Goal: Task Accomplishment & Management: Complete application form

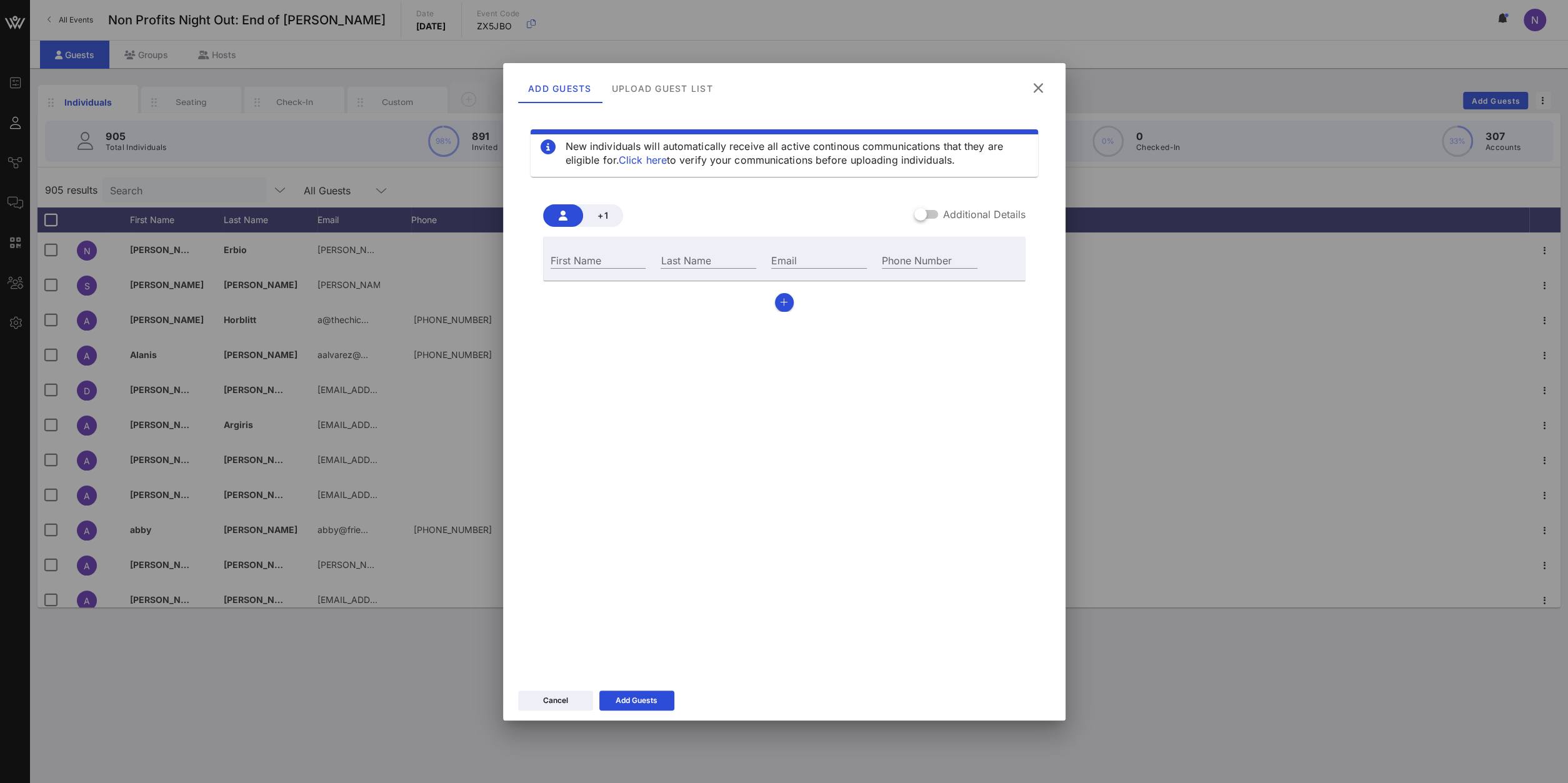
click at [727, 573] on div "New individuals will automatically receive all active continous communications …" at bounding box center [784, 390] width 532 height 562
click at [1054, 79] on div "Add Guests Upload Guest List" at bounding box center [784, 86] width 562 height 46
click at [1042, 88] on icon at bounding box center [1038, 87] width 19 height 17
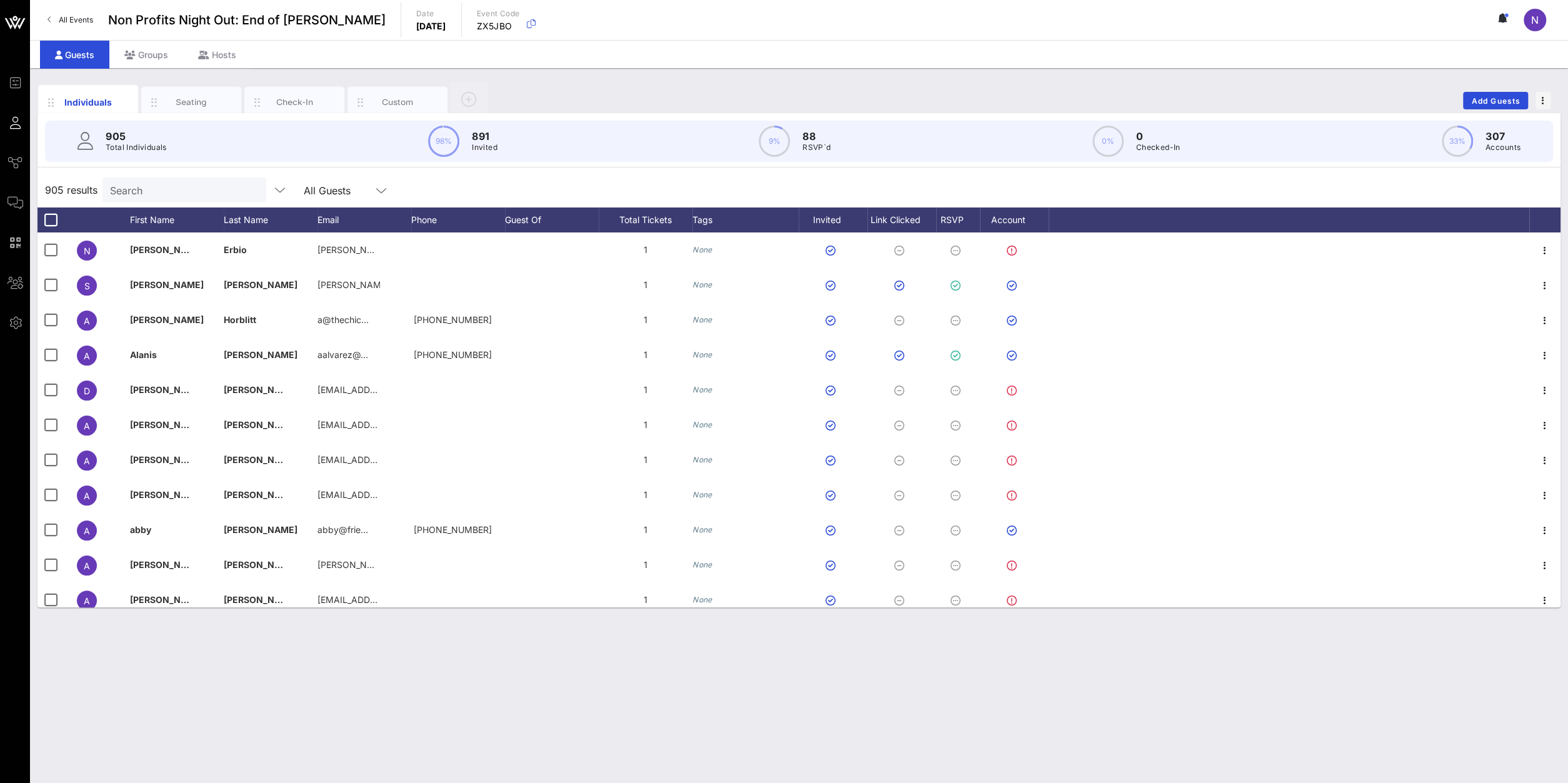
click at [769, 139] on circle at bounding box center [775, 141] width 29 height 29
click at [971, 218] on icon at bounding box center [972, 220] width 8 height 8
click at [946, 398] on div at bounding box center [951, 394] width 21 height 21
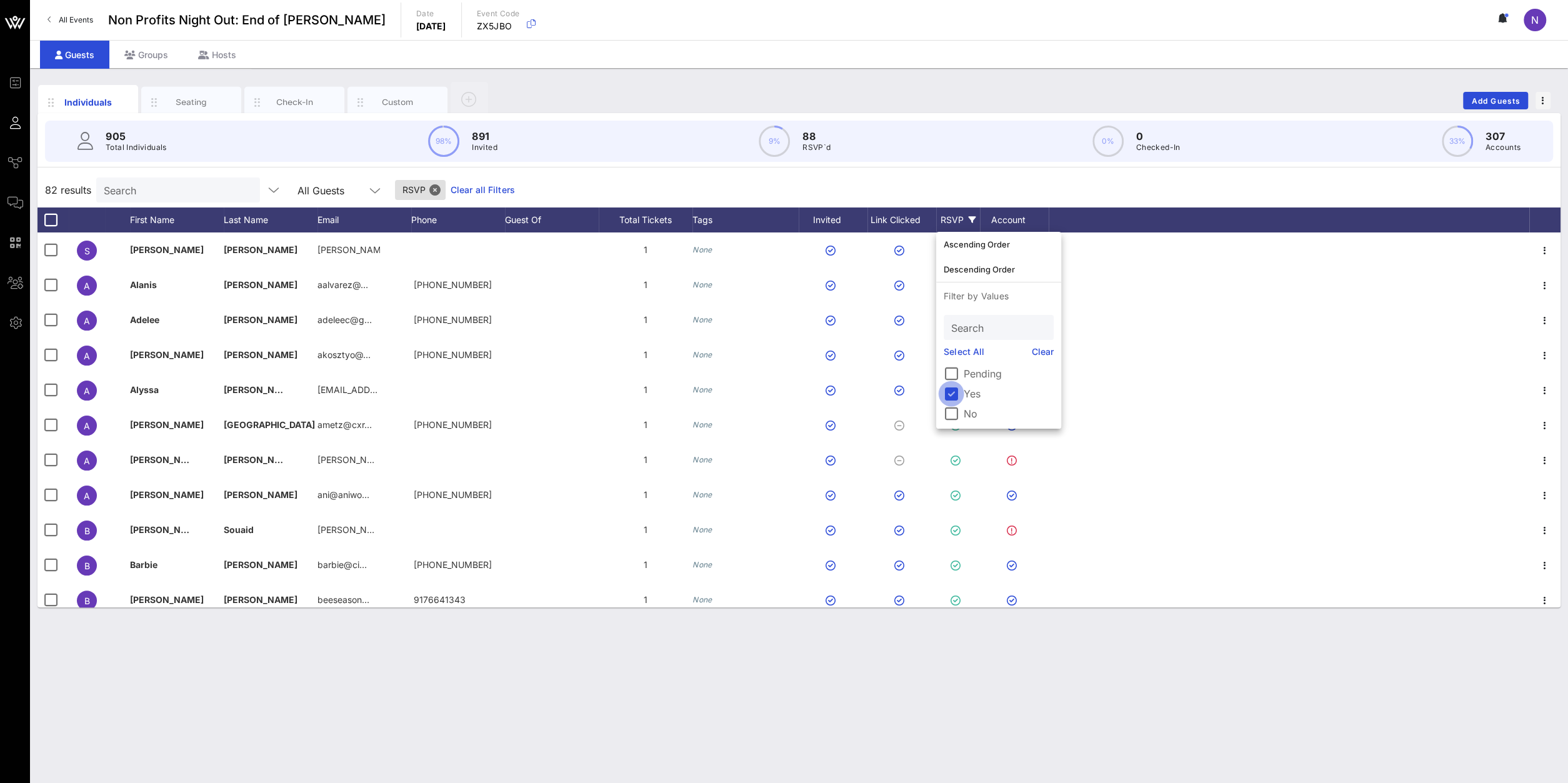
click at [950, 398] on div at bounding box center [951, 394] width 21 height 21
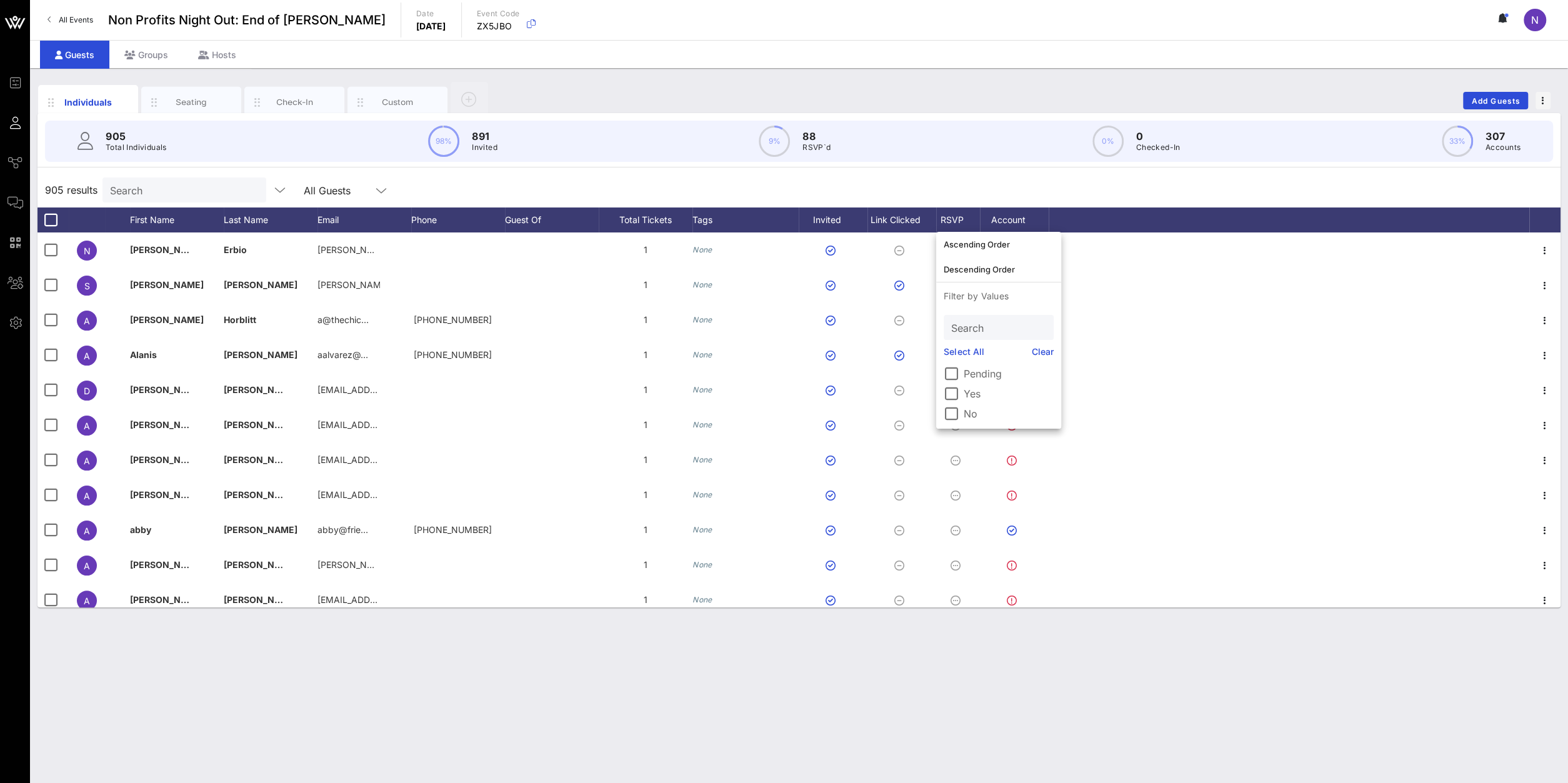
click at [708, 685] on div "Individuals Seating Check-In Custom Add Guests 905 Total Individuals 98% 891 In…" at bounding box center [799, 425] width 1538 height 714
click at [1478, 96] on span "Add Guests" at bounding box center [1495, 101] width 50 height 9
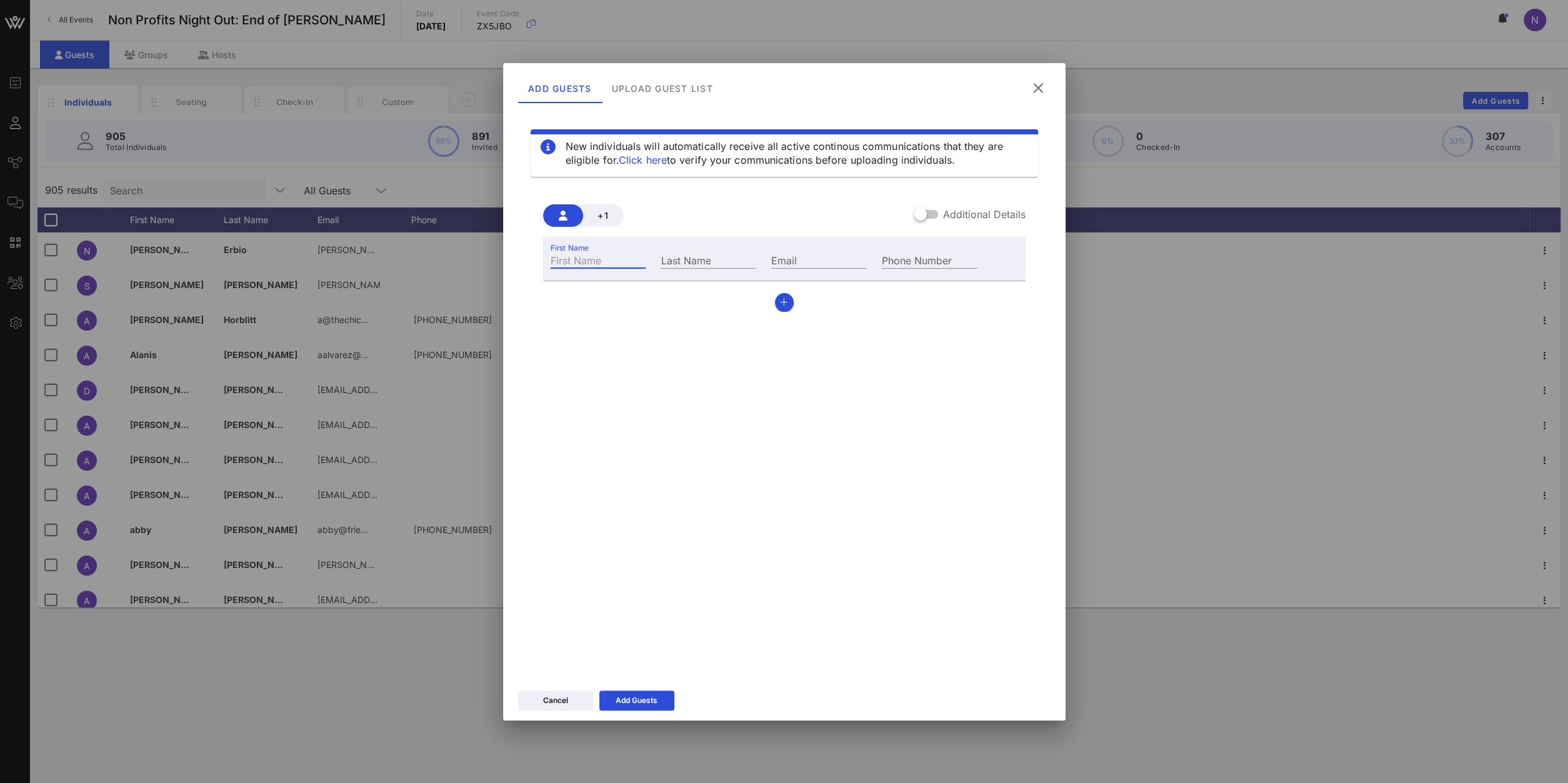
click at [590, 267] on input "First Name" at bounding box center [598, 259] width 96 height 16
type input "Bridget"
type input "Stein"
paste input "bstein@bcrf.org"
type input "bstein@bcrf.org"
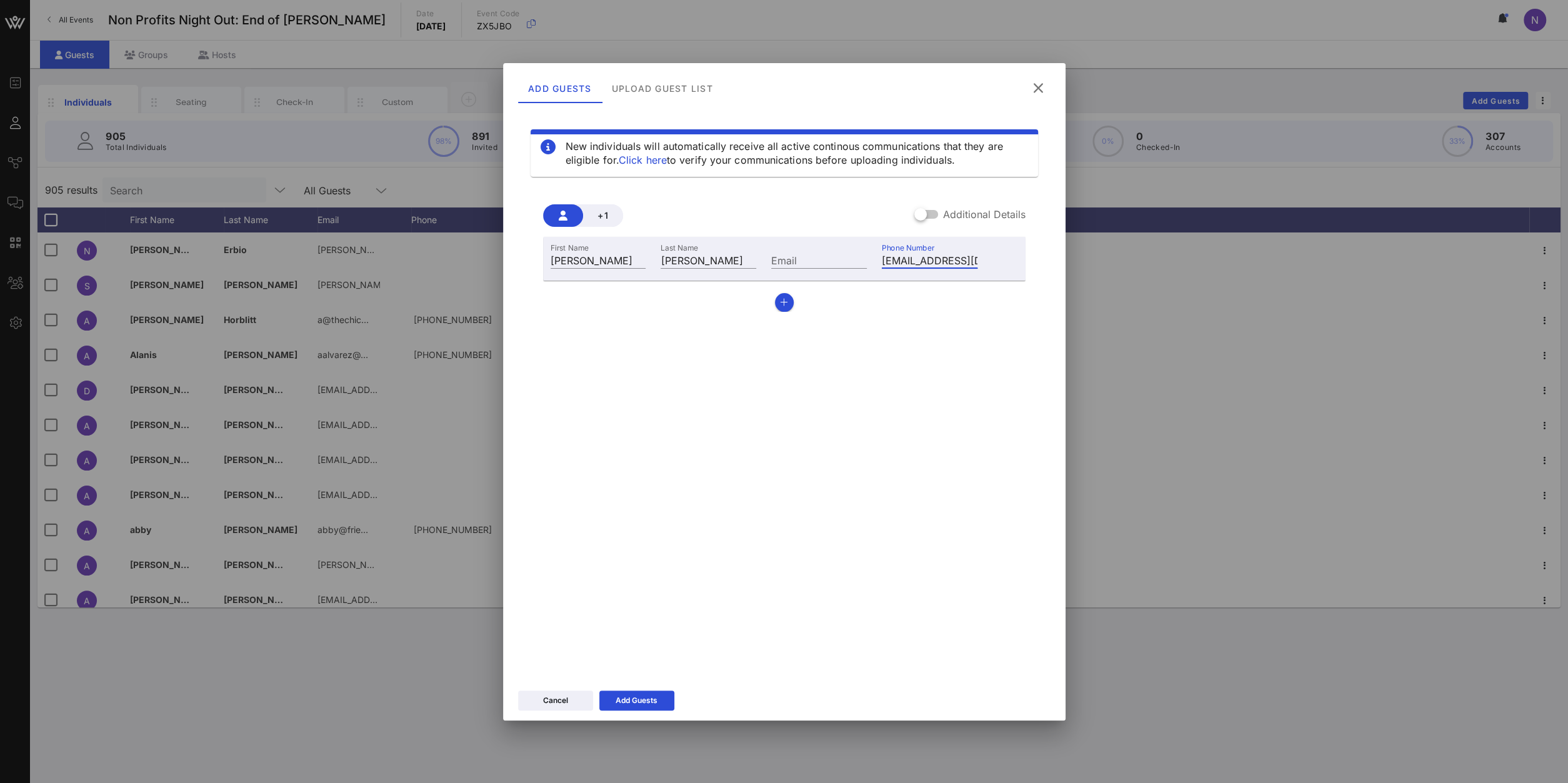
drag, startPoint x: 975, startPoint y: 261, endPoint x: 612, endPoint y: 276, distance: 363.3
click at [882, 268] on input "bstein@bcrf.org" at bounding box center [929, 259] width 96 height 16
click at [800, 257] on input "Email" at bounding box center [819, 259] width 96 height 16
paste input "bstein@bcrf.org"
type input "bstein@bcrf.org"
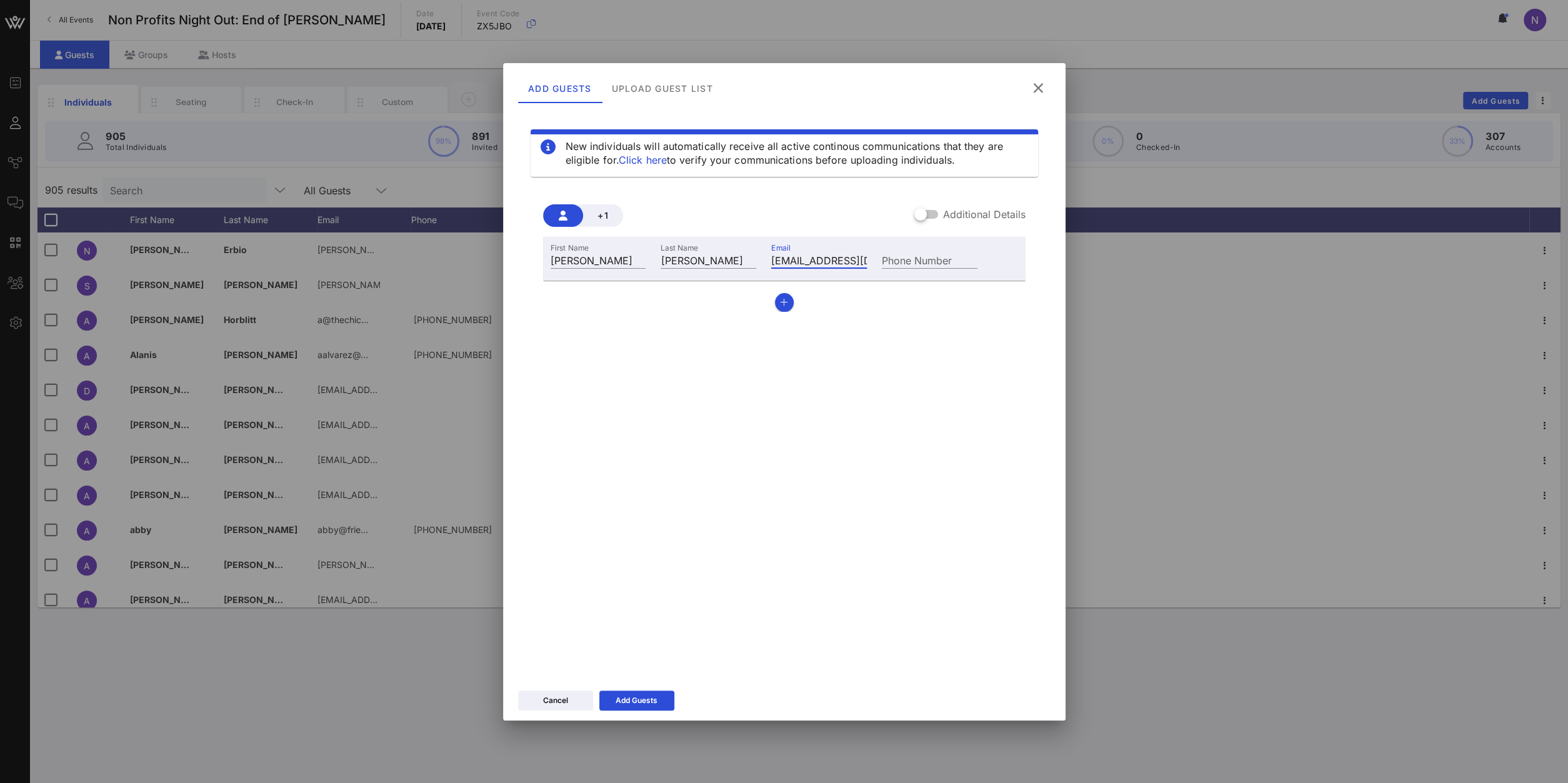
click at [643, 433] on div "New individuals will automatically receive all active continous communications …" at bounding box center [784, 390] width 532 height 562
click at [641, 697] on button "Add Guests" at bounding box center [636, 700] width 75 height 20
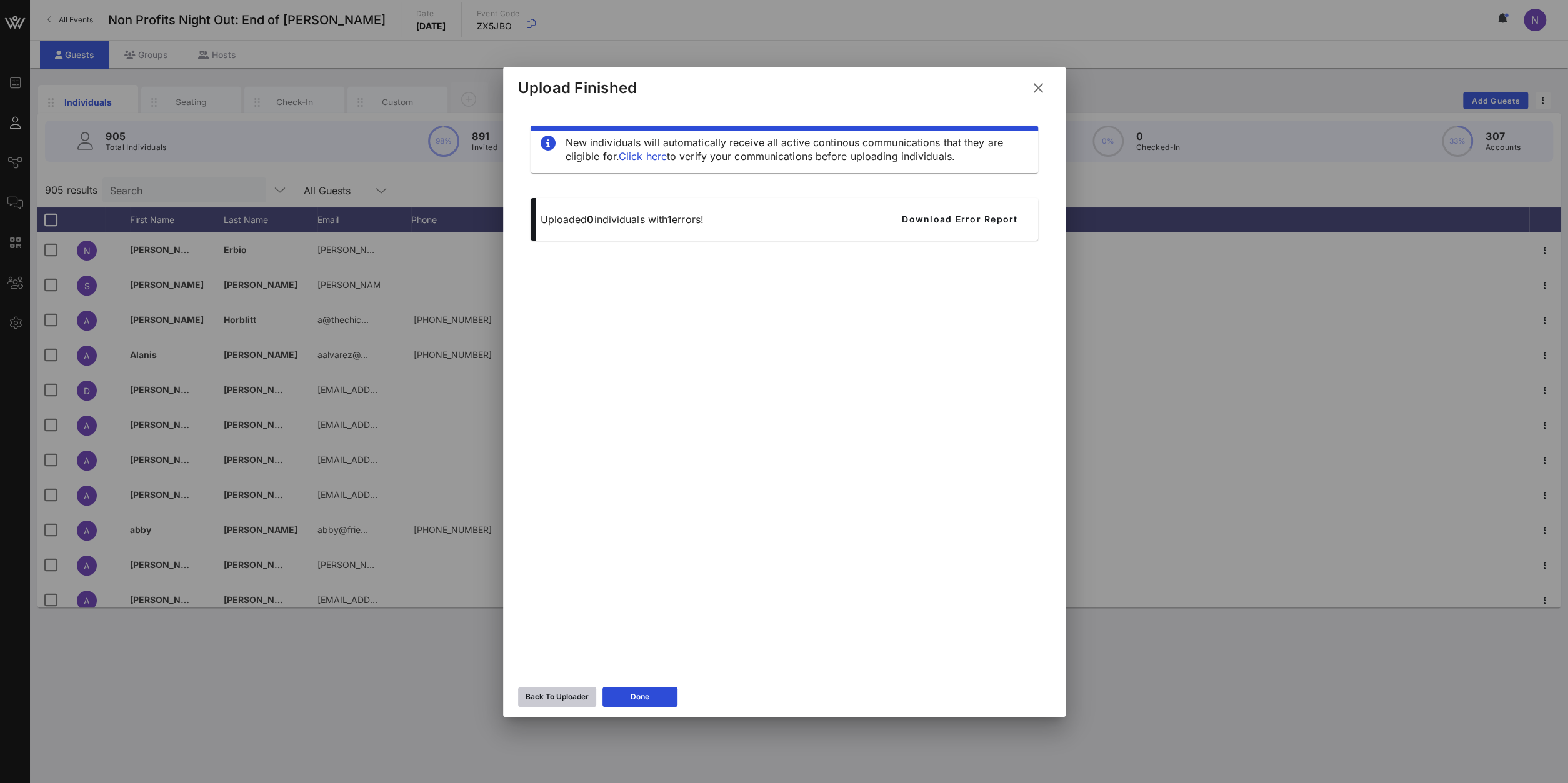
click at [551, 704] on button "Back To Uploader" at bounding box center [557, 696] width 78 height 20
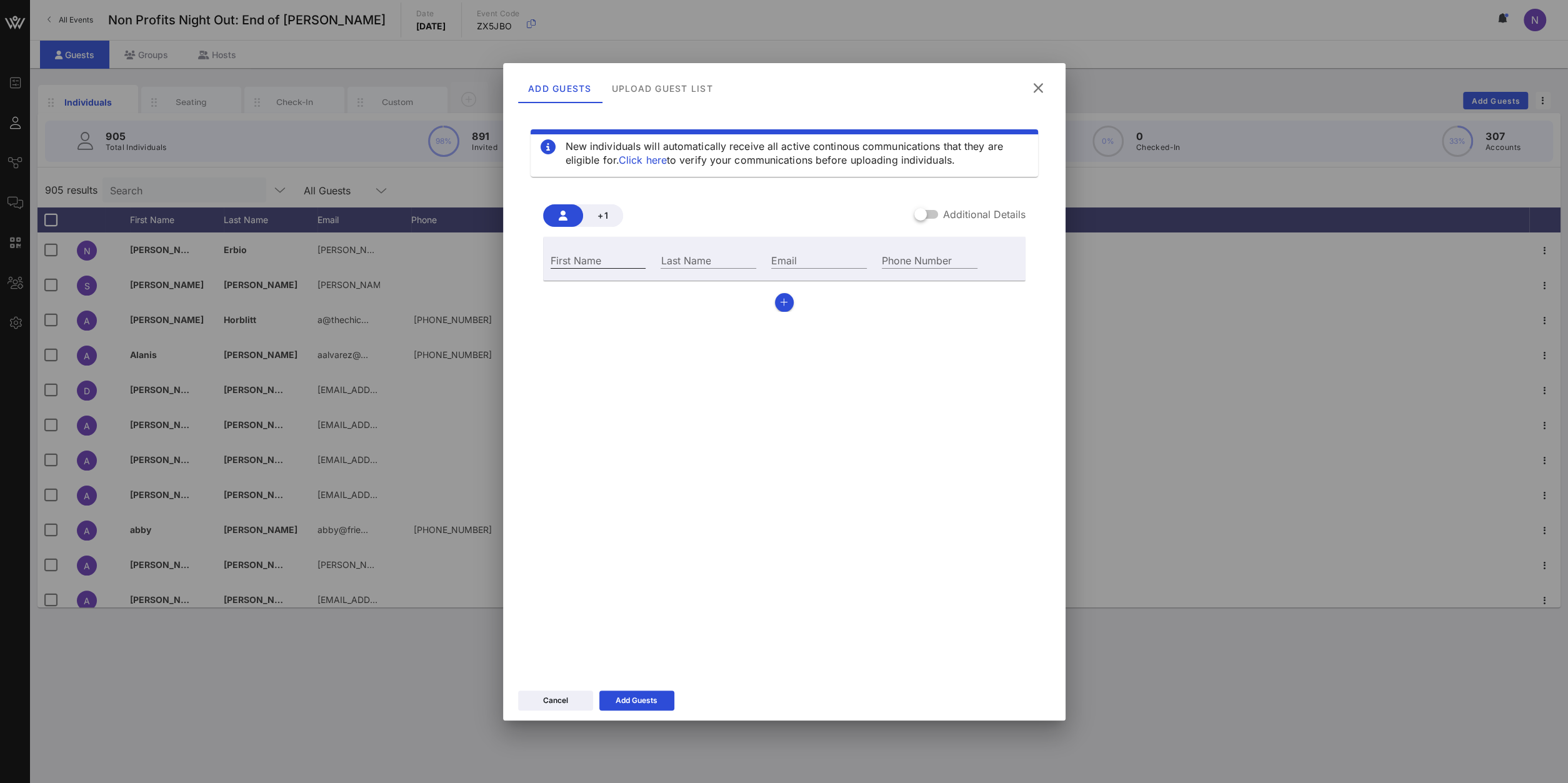
click at [611, 253] on input "First Name" at bounding box center [598, 259] width 96 height 16
type input "Bridget"
type input "Stein"
click at [825, 266] on input "Email" at bounding box center [819, 259] width 96 height 16
paste input "bstein@bcrf.org"
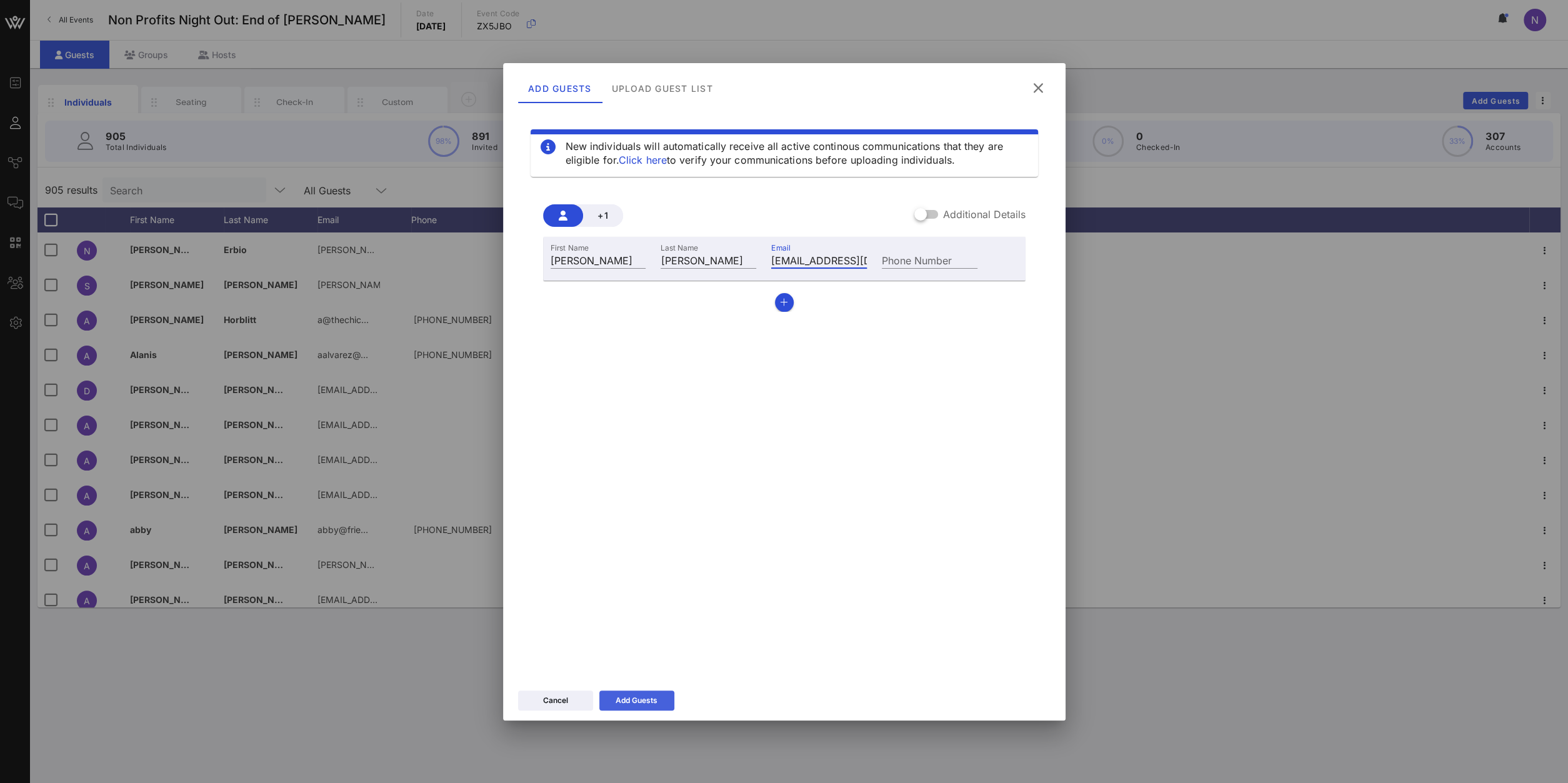
type input "bstein@bcrf.org"
click at [625, 694] on button "Add Guests" at bounding box center [636, 700] width 75 height 20
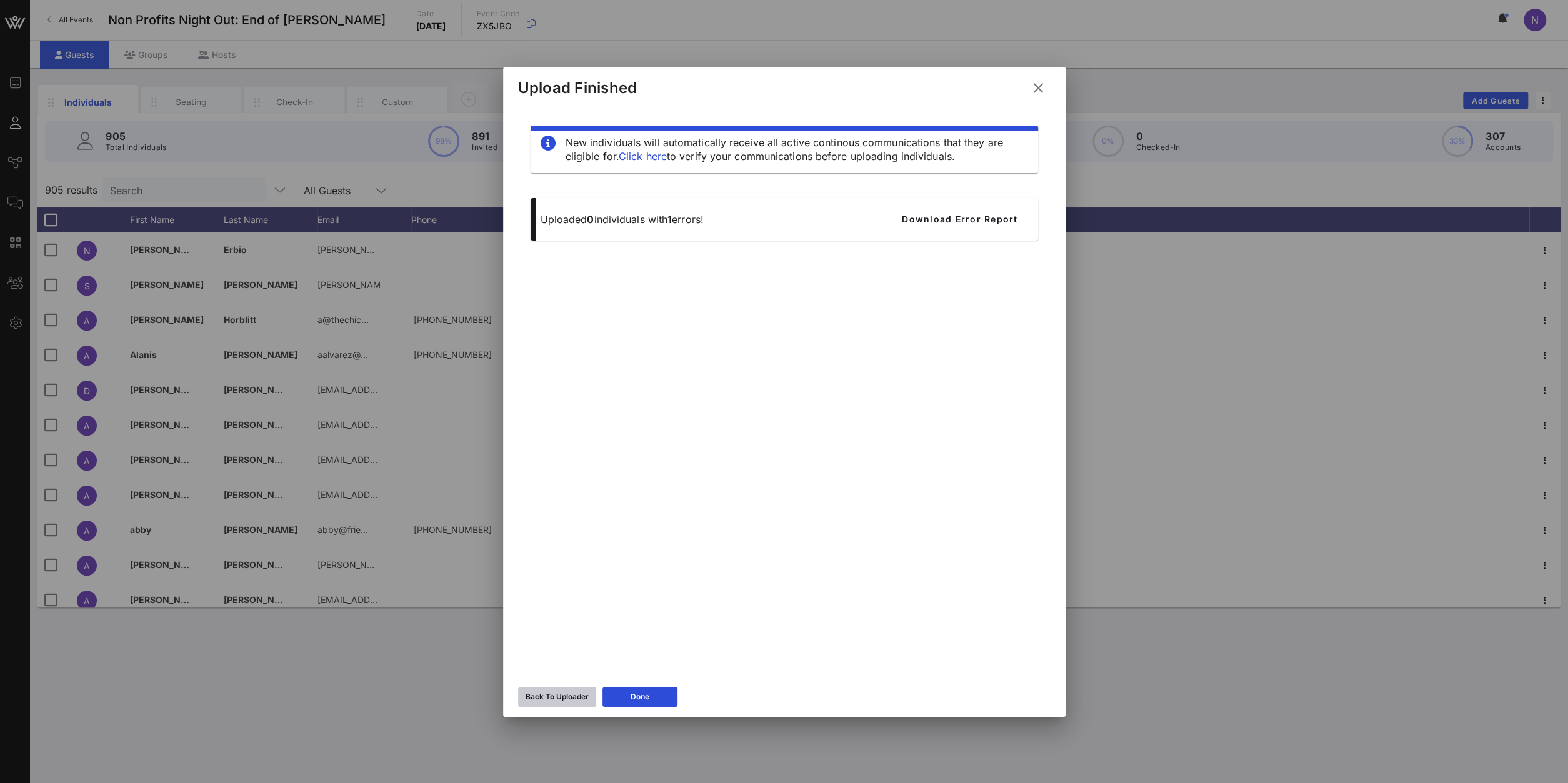
click at [558, 701] on div "Back To Uploader" at bounding box center [557, 696] width 63 height 13
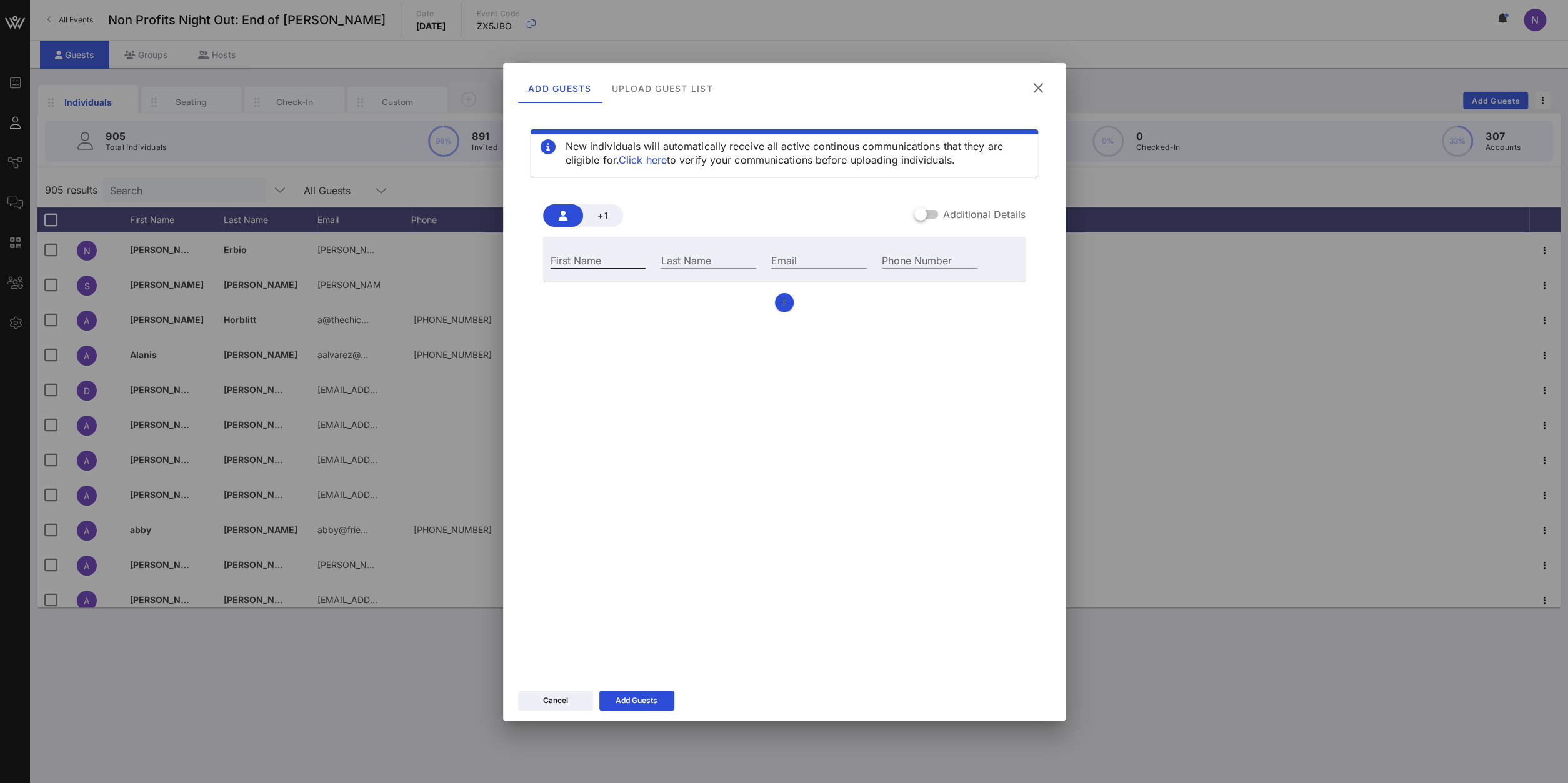
click at [601, 258] on input "First Name" at bounding box center [598, 259] width 96 height 16
type input "Cindy"
type input "Vander Plaat"
paste input "cindy.vanderplaat@wmchealth.org"
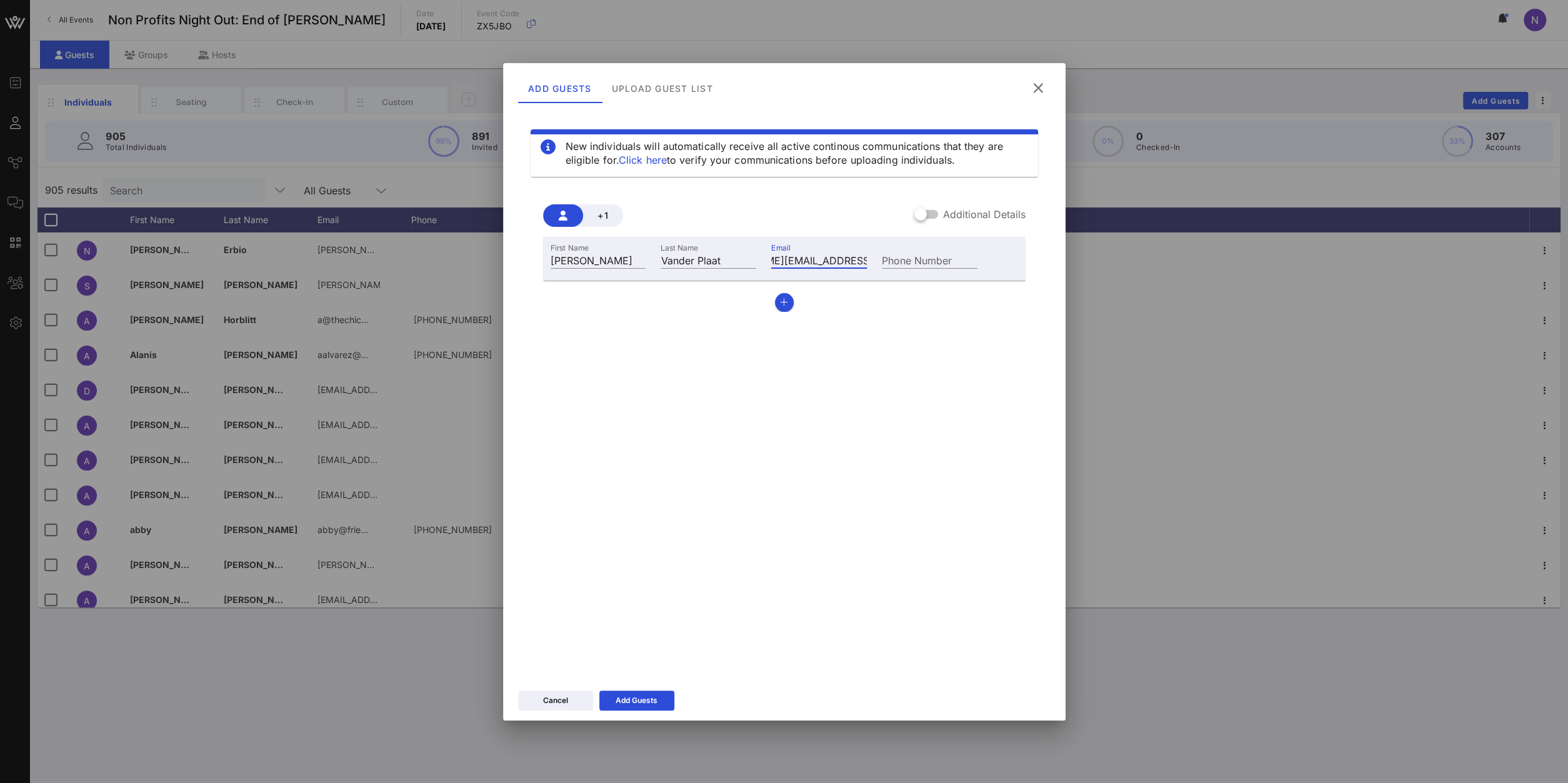
type input "cindy.vanderplaat@wmchealth.org"
click at [927, 454] on div "New individuals will automatically receive all active continous communications …" at bounding box center [784, 390] width 532 height 562
click at [633, 702] on icon at bounding box center [636, 700] width 10 height 10
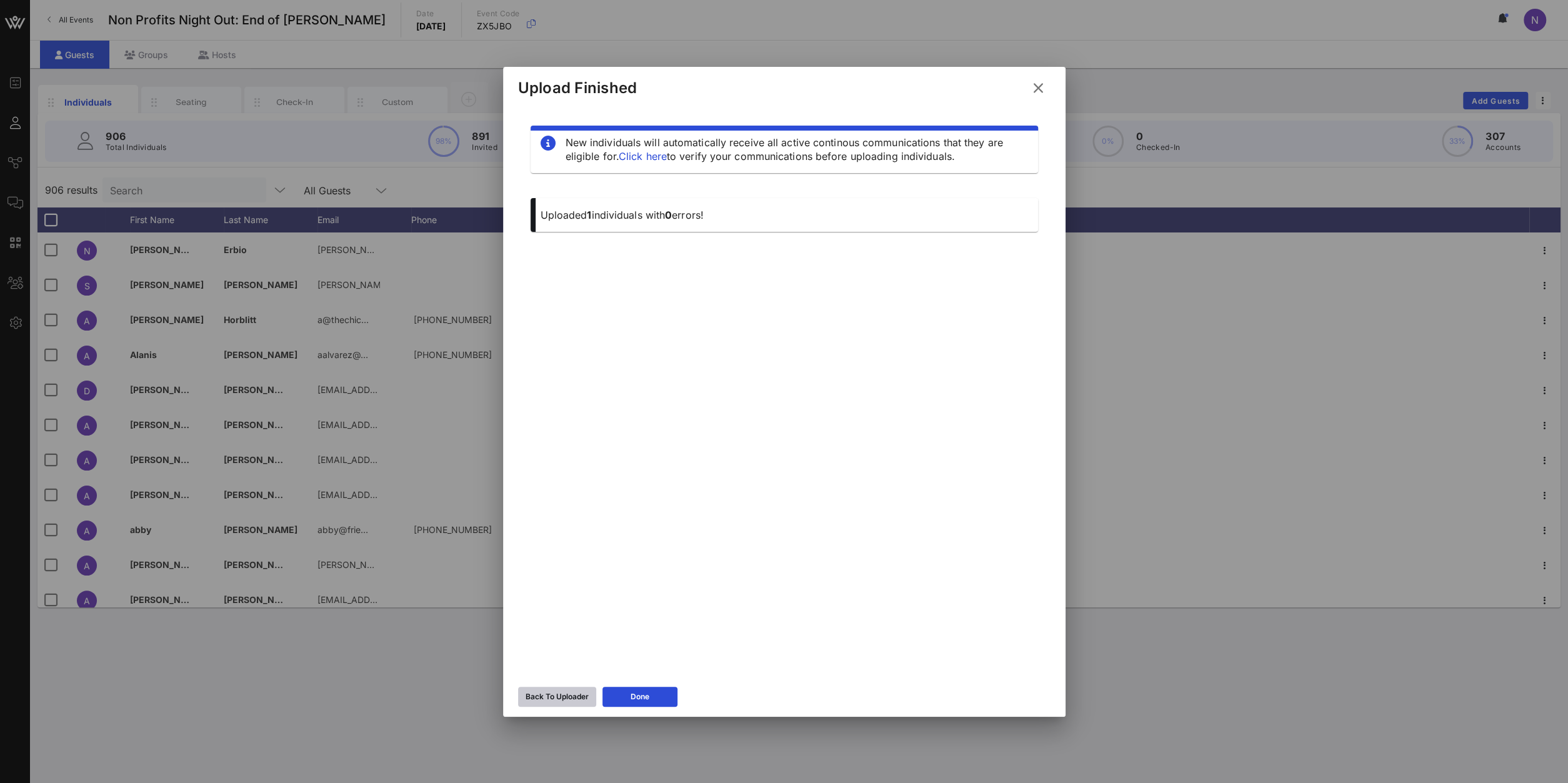
click at [566, 697] on div "Back To Uploader" at bounding box center [557, 696] width 63 height 13
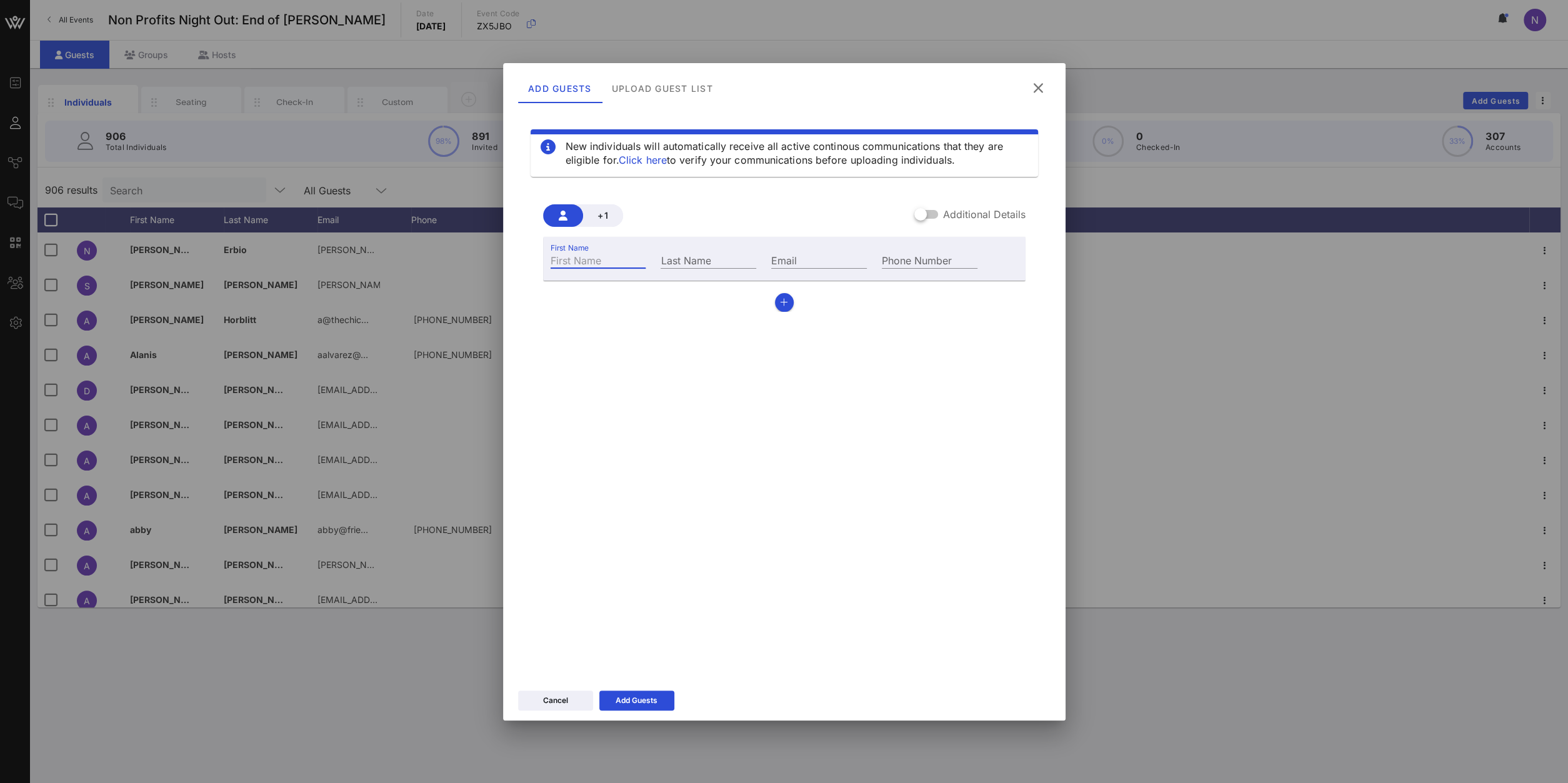
click at [597, 259] on input "First Name" at bounding box center [598, 259] width 96 height 16
click at [608, 254] on input "First Name" at bounding box center [598, 259] width 96 height 16
type input "Debbie"
type input "Niederhoffer"
paste input "dniederhoffer@tbh.org"
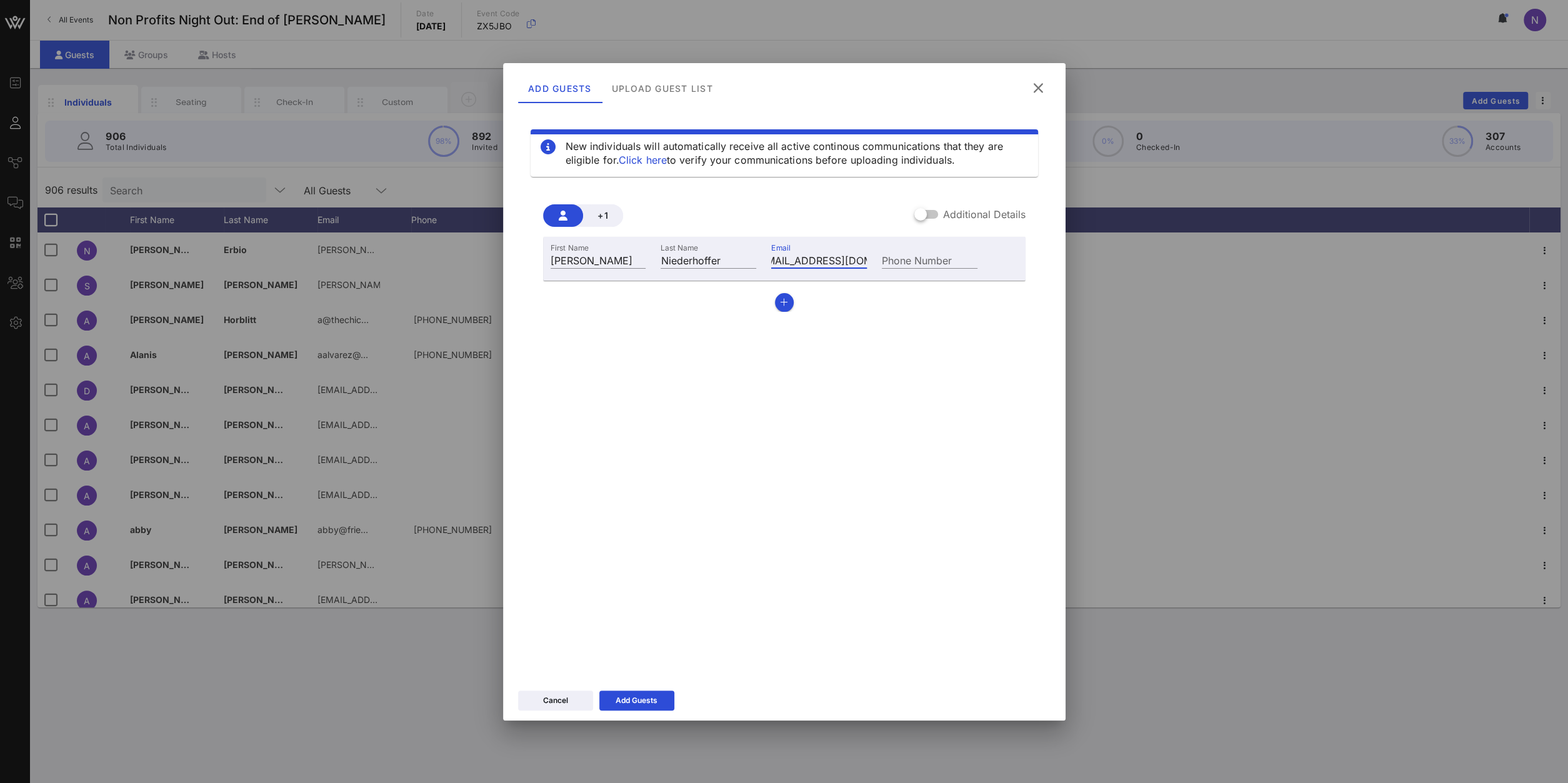
scroll to position [0, 12]
type input "dniederhoffer@tbh.org"
click at [788, 294] on div "First Name Debbie Last Name Niederhoffer Email dniederhoffer@tbh.org Phone Numb…" at bounding box center [784, 274] width 483 height 75
click at [785, 299] on icon "button" at bounding box center [784, 302] width 8 height 9
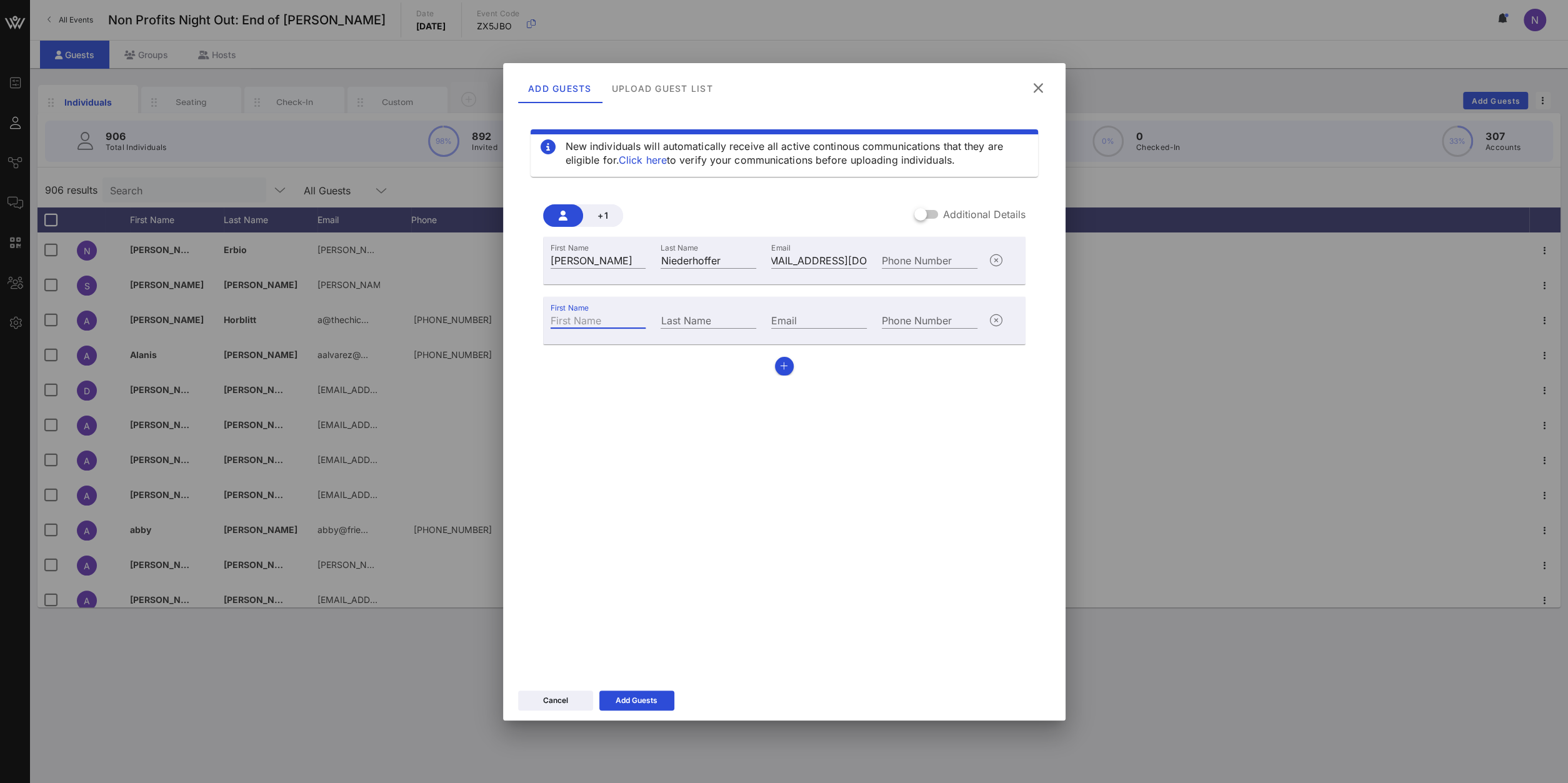
click at [599, 324] on input "First Name" at bounding box center [598, 319] width 96 height 16
click at [591, 315] on label "First Name" at bounding box center [576, 320] width 50 height 13
click at [591, 315] on input "First Name" at bounding box center [598, 319] width 96 height 16
type input "Pamela"
type input "Kleine"
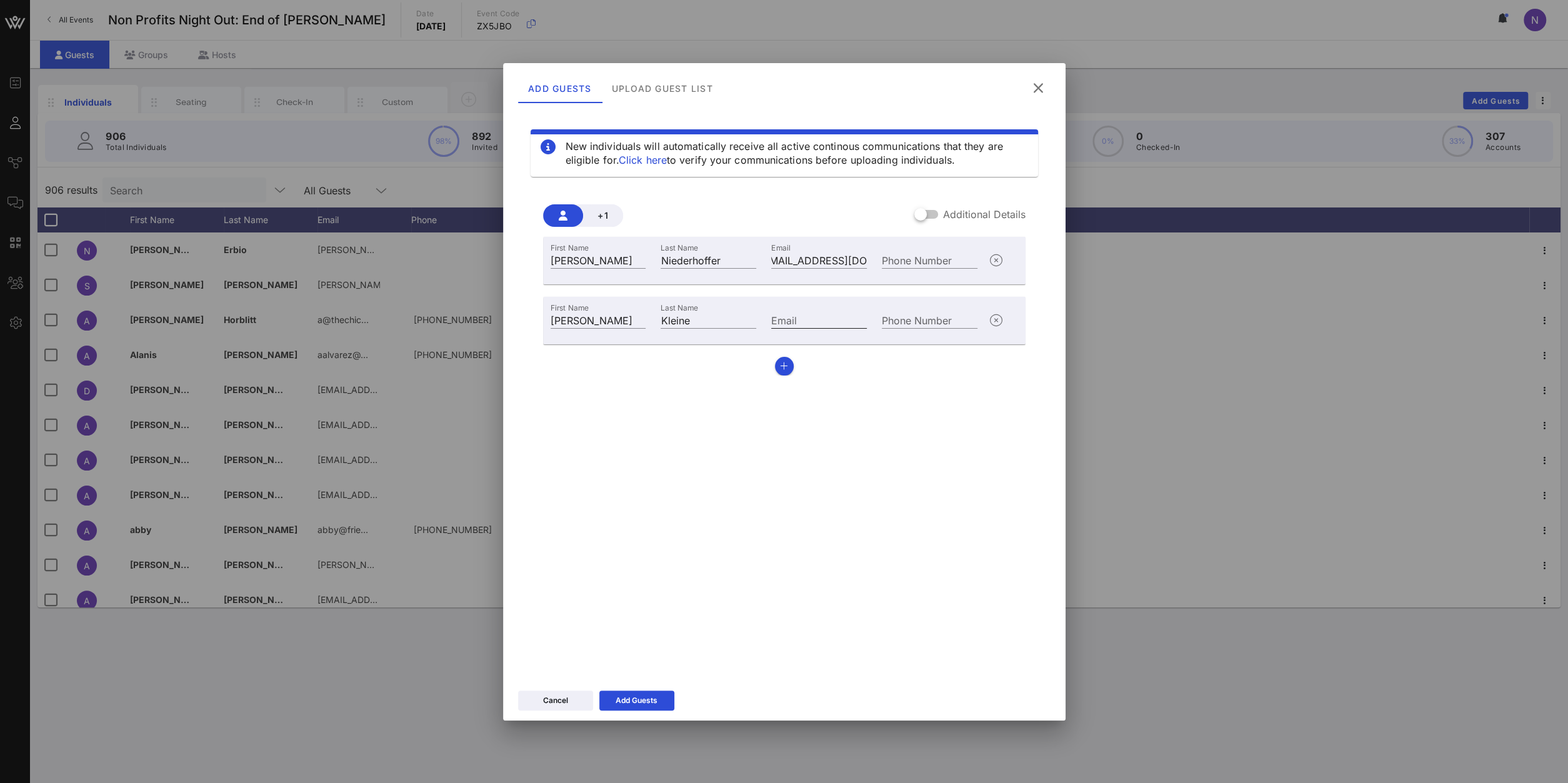
click at [862, 322] on input "Email" at bounding box center [819, 319] width 96 height 16
paste input "foundation@sjhsyr.org"
type input "foundation@sjhsyr.org"
click at [651, 698] on div "Add Guests" at bounding box center [636, 701] width 42 height 13
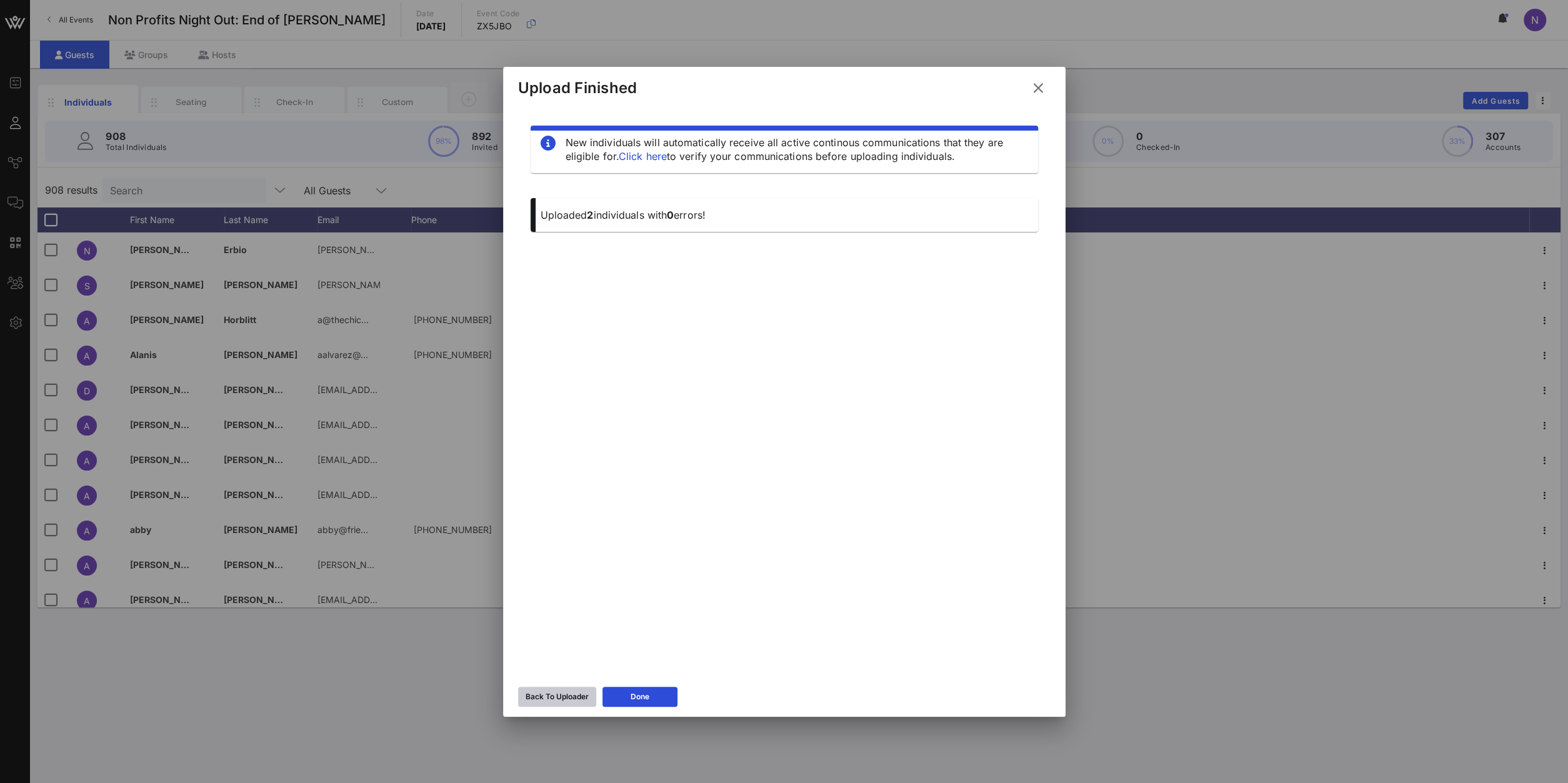
click at [559, 696] on icon at bounding box center [557, 696] width 11 height 11
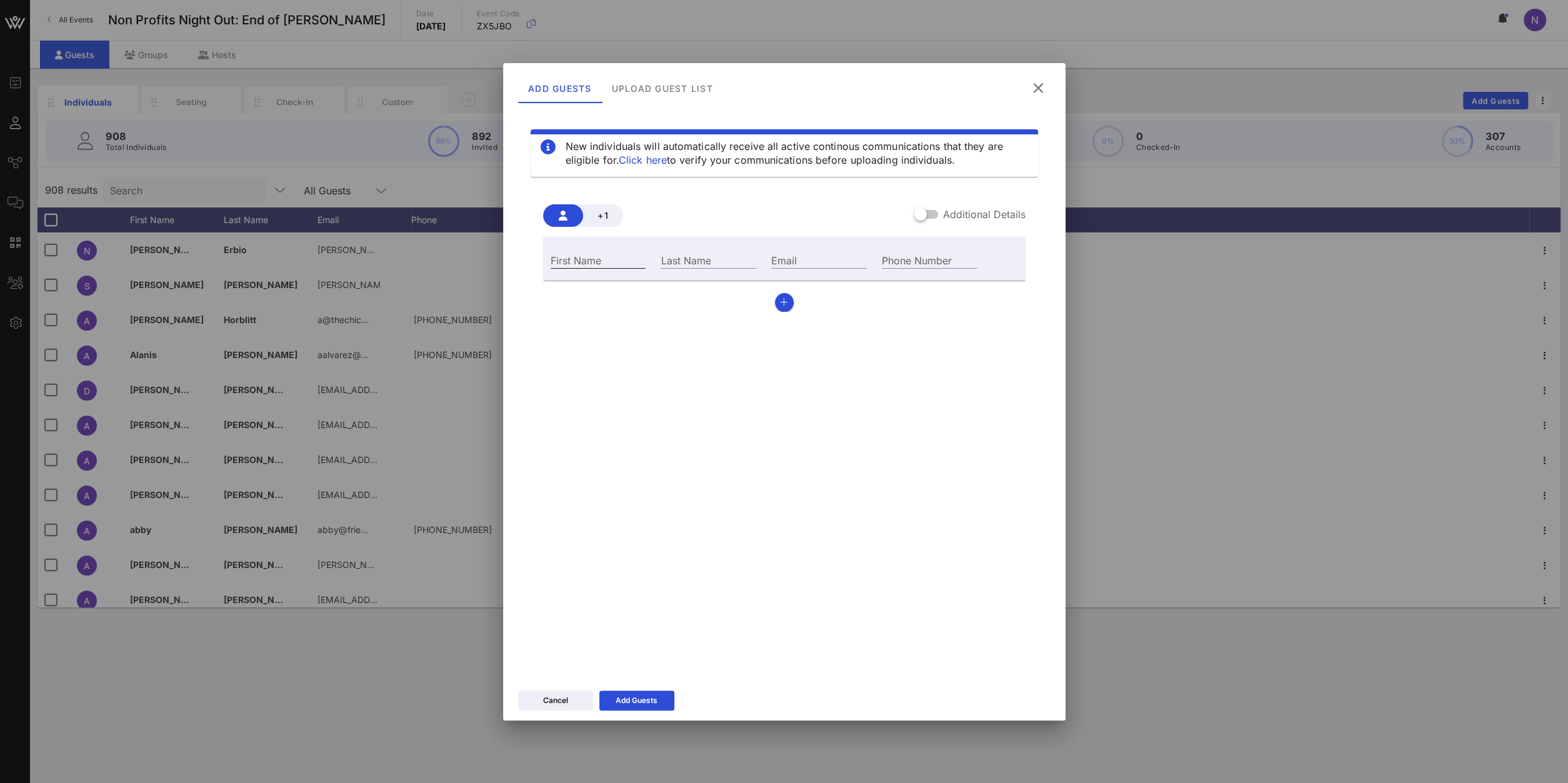
click at [608, 258] on input "First Name" at bounding box center [598, 259] width 96 height 16
click at [1041, 89] on icon at bounding box center [1037, 88] width 22 height 22
